Goal: Information Seeking & Learning: Learn about a topic

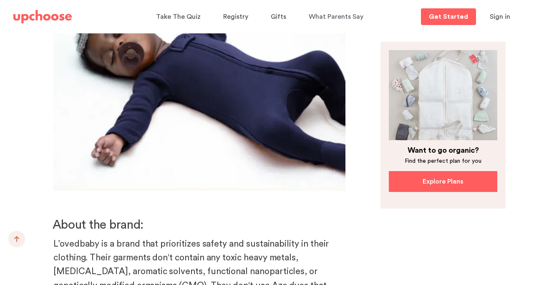
scroll to position [2518, 0]
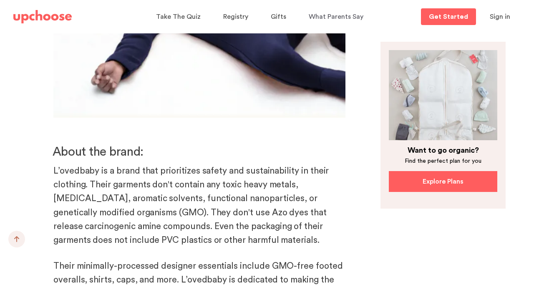
click at [337, 187] on p "L’ovedbaby is a brand that prioritizes safety and sustainability in their cloth…" at bounding box center [199, 205] width 292 height 83
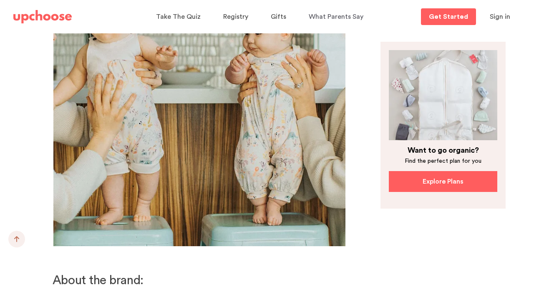
scroll to position [5101, 0]
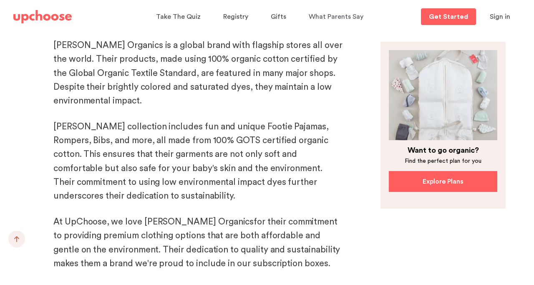
scroll to position [3992, 0]
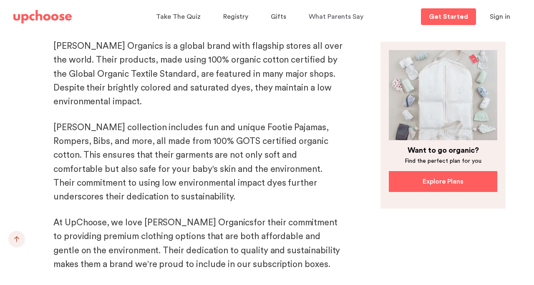
click at [183, 218] on link "we love [PERSON_NAME] Organics" at bounding box center [182, 222] width 143 height 9
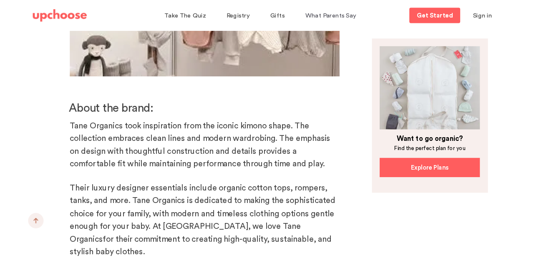
scroll to position [12658, 0]
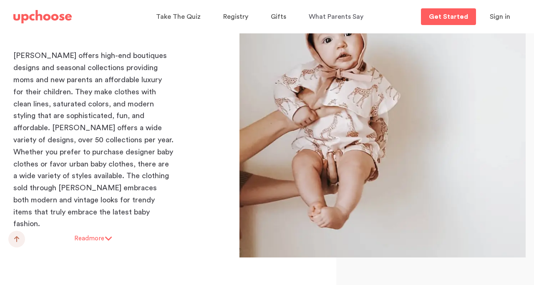
scroll to position [996, 0]
